Goal: Entertainment & Leisure: Consume media (video, audio)

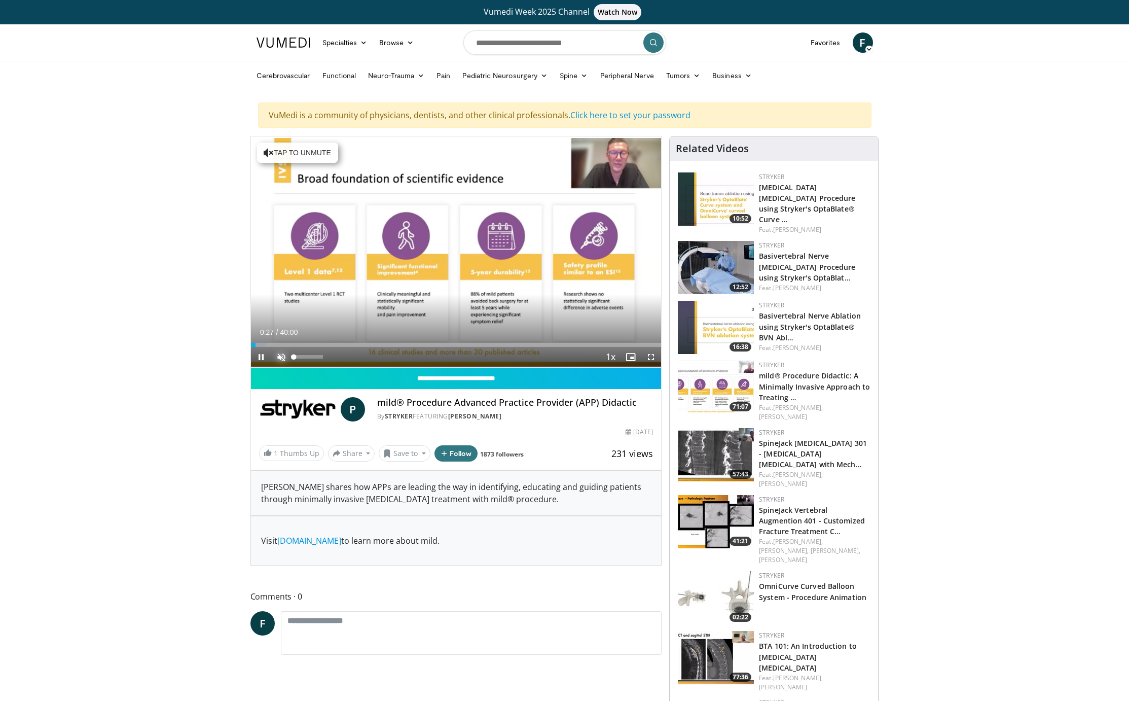
click at [281, 358] on span "Video Player" at bounding box center [281, 357] width 20 height 20
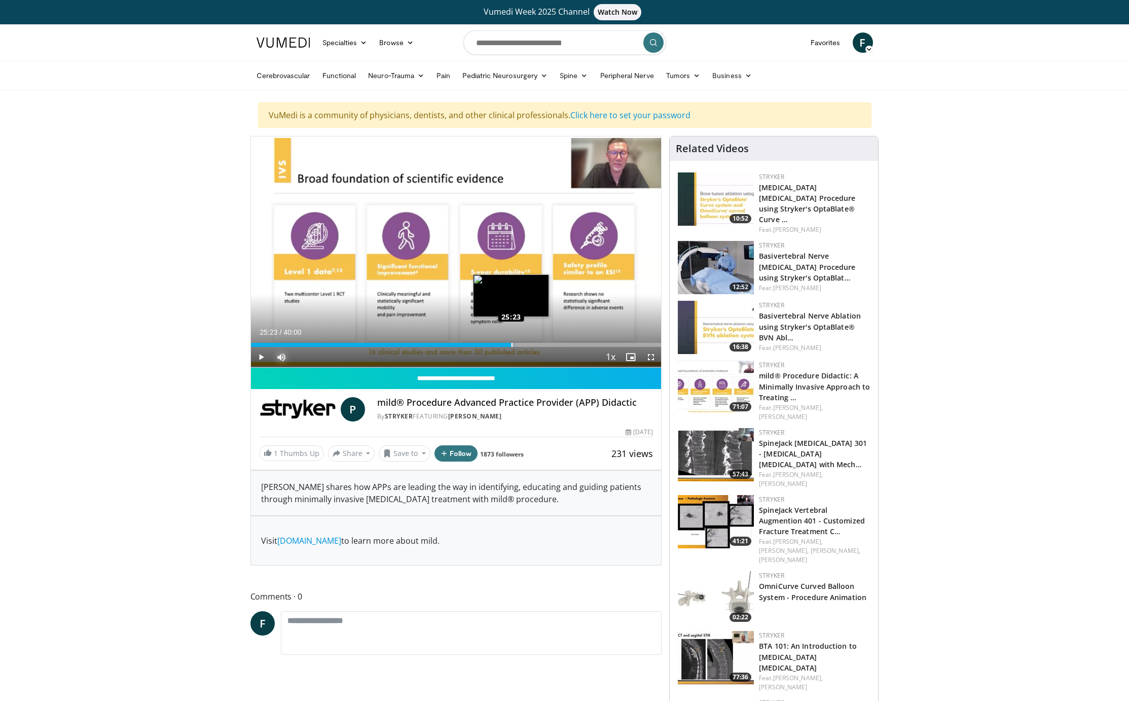
drag, startPoint x: 266, startPoint y: 345, endPoint x: 511, endPoint y: 346, distance: 244.9
click at [511, 346] on div "Loaded : 64.88% 25:23 25:23" at bounding box center [456, 345] width 411 height 4
